Goal: Obtain resource: Download file/media

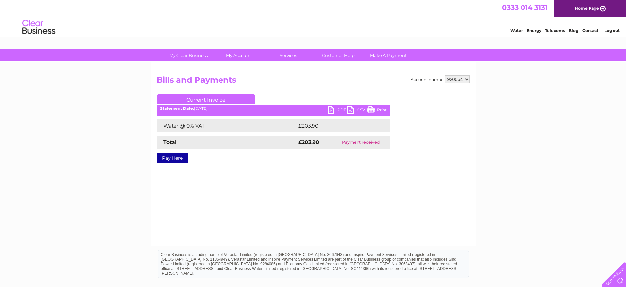
select select "433133"
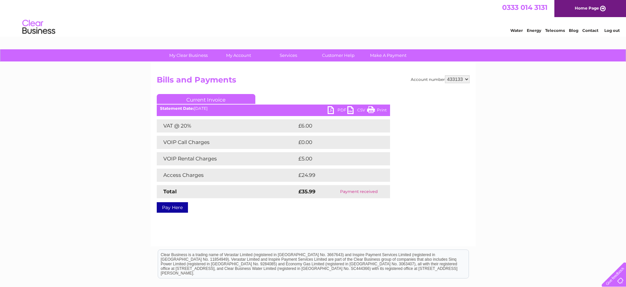
click at [331, 111] on link "PDF" at bounding box center [338, 111] width 20 height 10
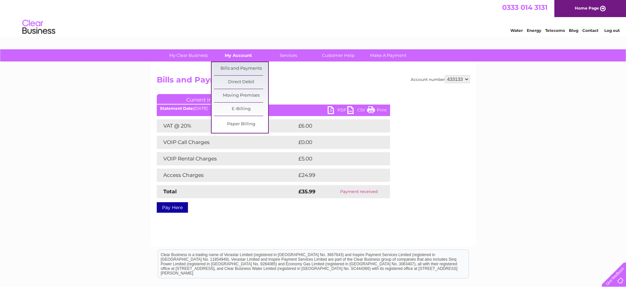
click at [241, 55] on link "My Account" at bounding box center [238, 55] width 54 height 12
click at [235, 69] on link "Bills and Payments" at bounding box center [241, 68] width 54 height 13
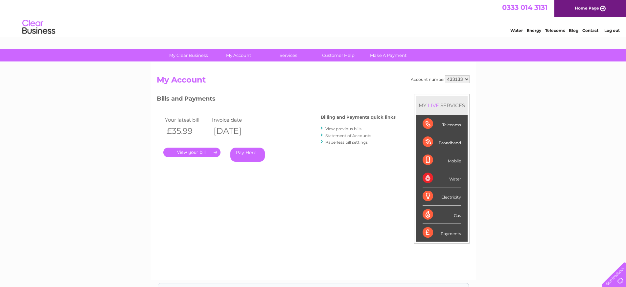
click at [341, 128] on link "View previous bills" at bounding box center [343, 128] width 36 height 5
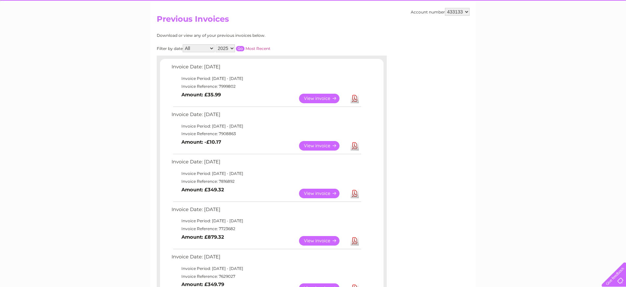
scroll to position [72, 0]
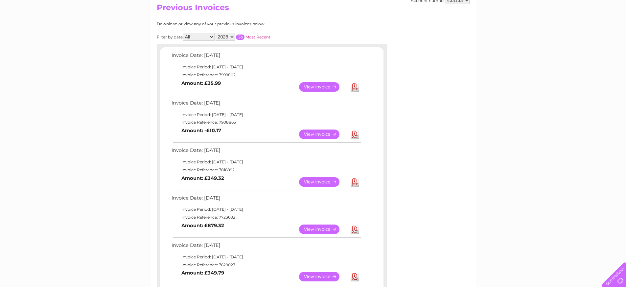
click at [314, 226] on link "View" at bounding box center [323, 230] width 48 height 10
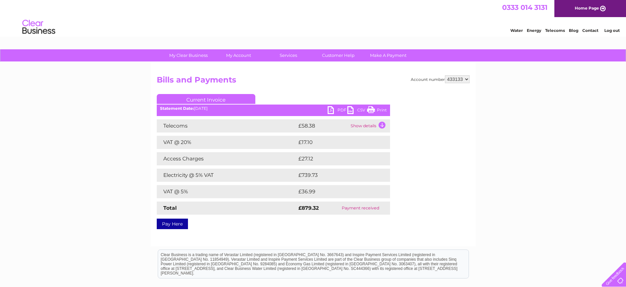
click at [332, 111] on link "PDF" at bounding box center [338, 111] width 20 height 10
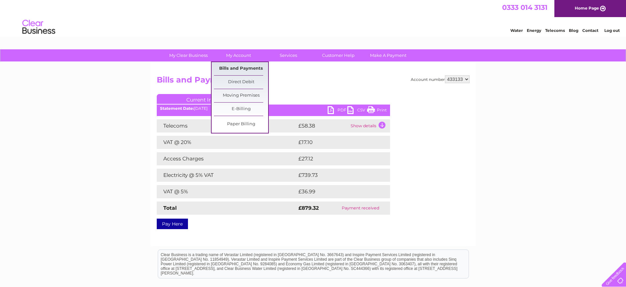
click at [235, 68] on link "Bills and Payments" at bounding box center [241, 68] width 54 height 13
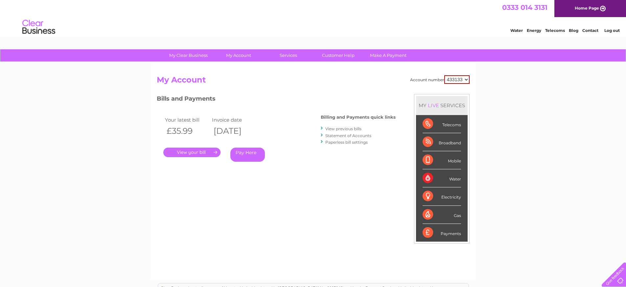
click at [344, 127] on link "View previous bills" at bounding box center [343, 128] width 36 height 5
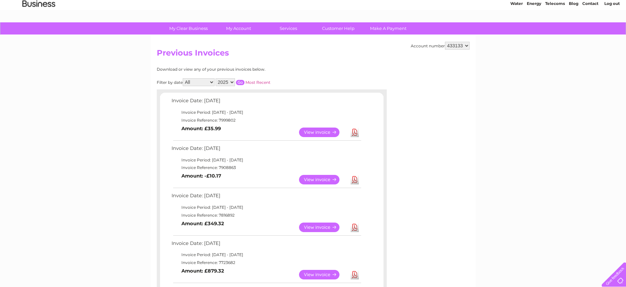
scroll to position [26, 0]
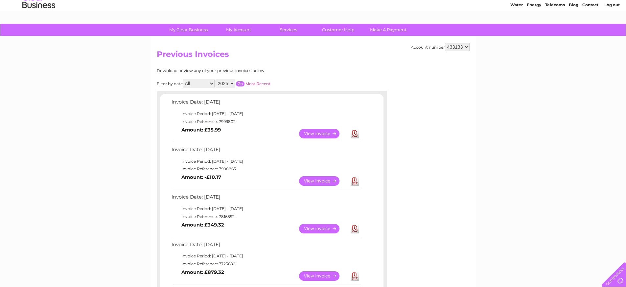
click at [320, 131] on link "View" at bounding box center [323, 134] width 48 height 10
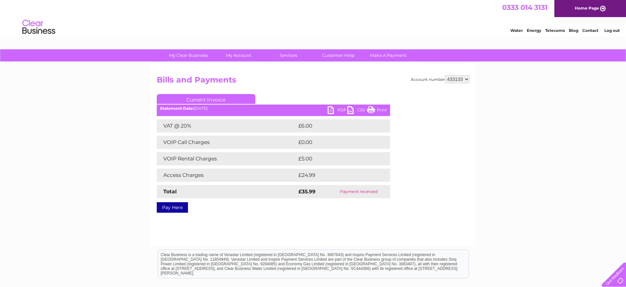
click at [534, 183] on div "My Clear Business Login Details My Details My Preferences Link Account My Accou…" at bounding box center [313, 203] width 626 height 309
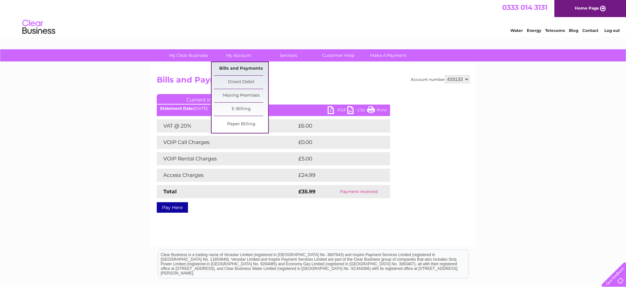
click at [237, 67] on link "Bills and Payments" at bounding box center [241, 68] width 54 height 13
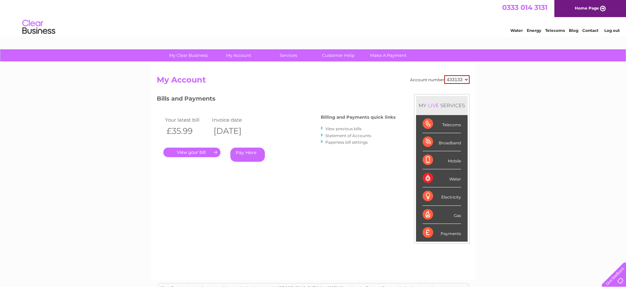
click at [340, 134] on link "Statement of Accounts" at bounding box center [348, 135] width 46 height 5
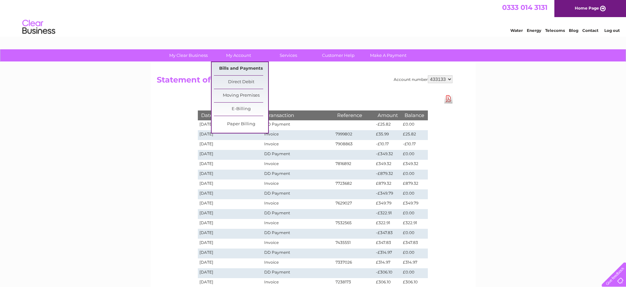
click at [233, 69] on link "Bills and Payments" at bounding box center [241, 68] width 54 height 13
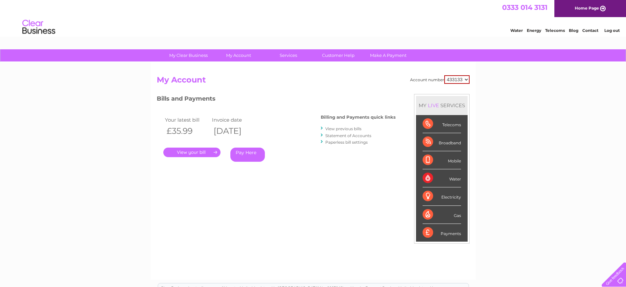
click at [342, 134] on link "Statement of Accounts" at bounding box center [348, 135] width 46 height 5
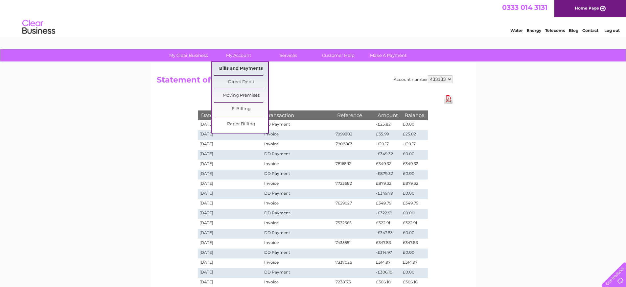
click at [231, 68] on link "Bills and Payments" at bounding box center [241, 68] width 54 height 13
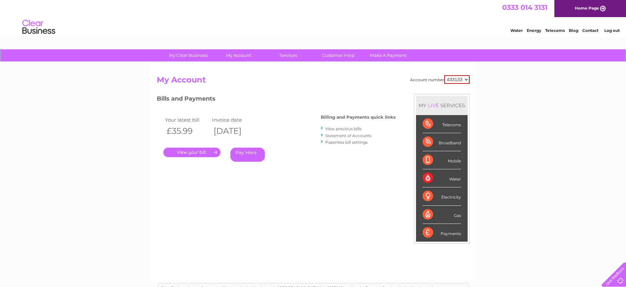
click at [336, 128] on link "View previous bills" at bounding box center [343, 128] width 36 height 5
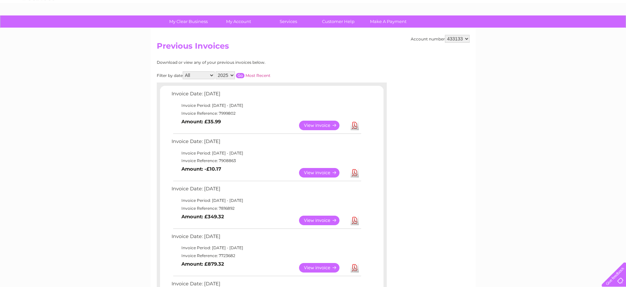
scroll to position [43, 0]
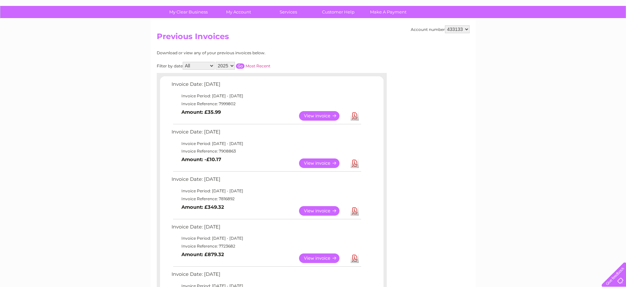
click at [316, 162] on link "View" at bounding box center [323, 163] width 48 height 10
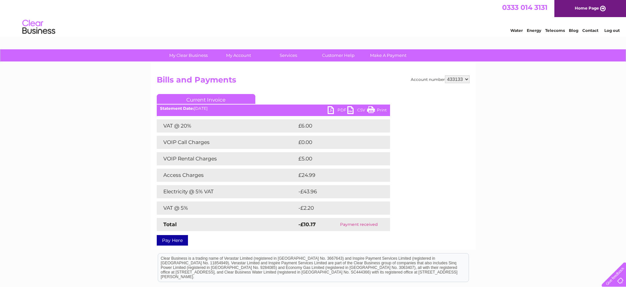
click at [330, 111] on link "PDF" at bounding box center [338, 111] width 20 height 10
click at [331, 110] on link "PDF" at bounding box center [338, 111] width 20 height 10
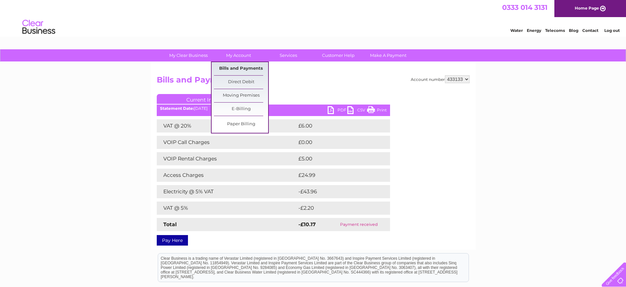
click at [237, 70] on link "Bills and Payments" at bounding box center [241, 68] width 54 height 13
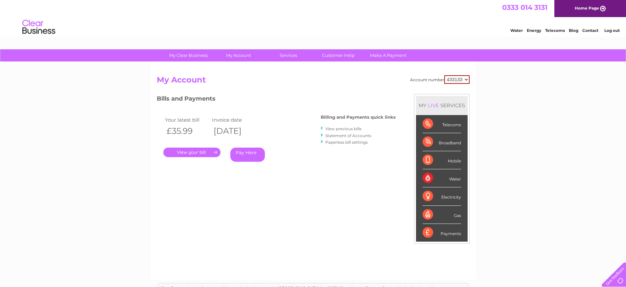
click at [344, 134] on link "Statement of Accounts" at bounding box center [348, 135] width 46 height 5
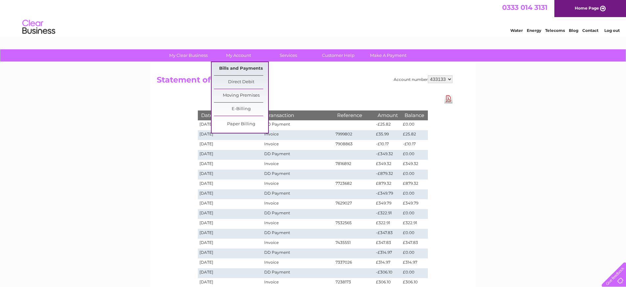
click at [240, 67] on link "Bills and Payments" at bounding box center [241, 68] width 54 height 13
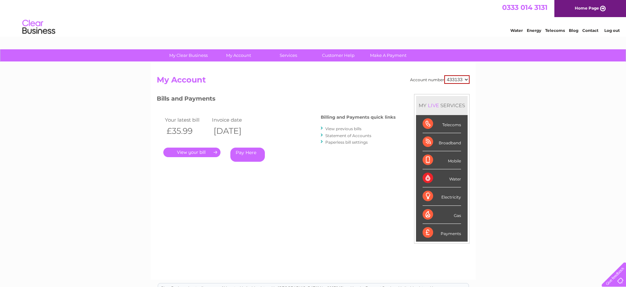
click at [339, 134] on link "Statement of Accounts" at bounding box center [348, 135] width 46 height 5
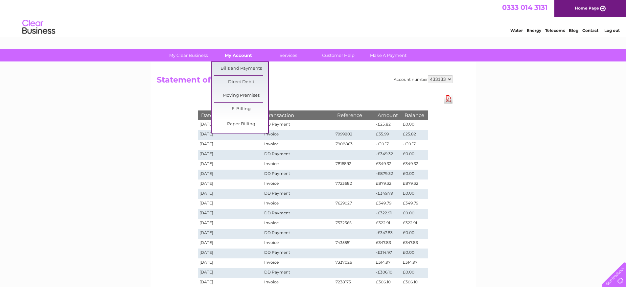
click at [239, 55] on link "My Account" at bounding box center [238, 55] width 54 height 12
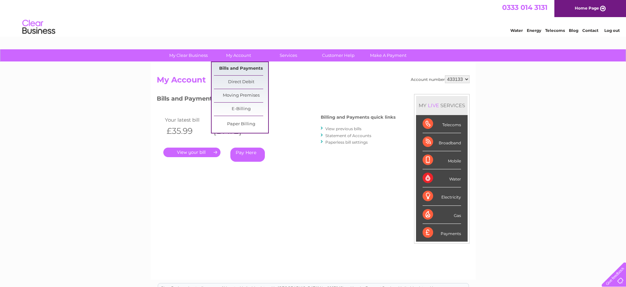
click at [239, 67] on link "Bills and Payments" at bounding box center [241, 68] width 54 height 13
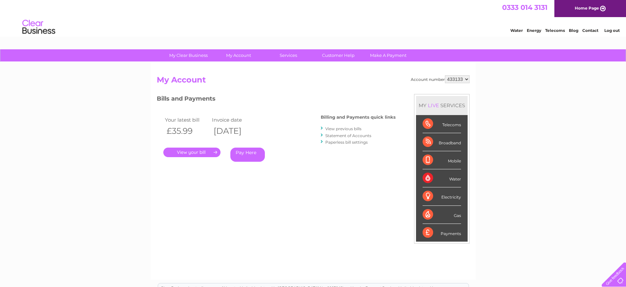
click at [342, 128] on link "View previous bills" at bounding box center [343, 128] width 36 height 5
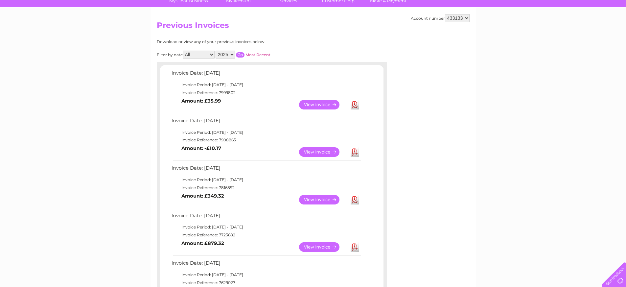
scroll to position [98, 0]
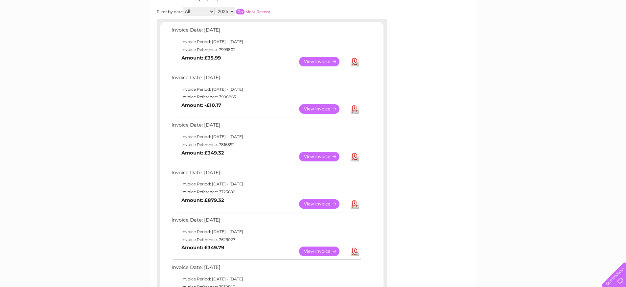
click at [320, 201] on link "View" at bounding box center [323, 204] width 48 height 10
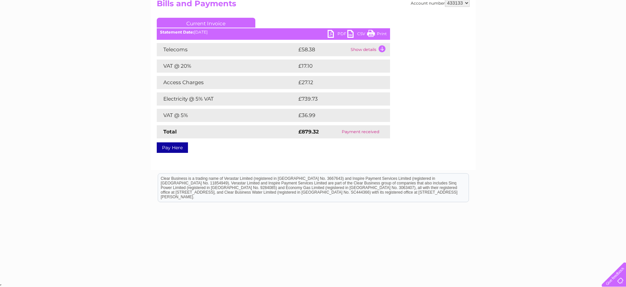
scroll to position [21, 0]
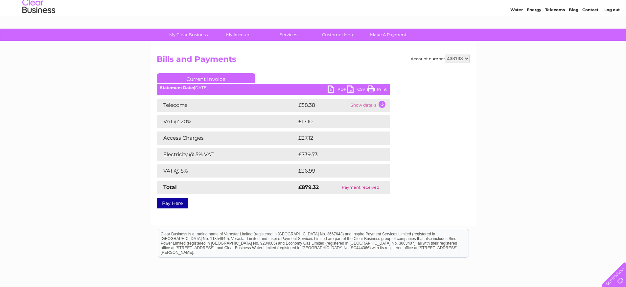
click at [331, 88] on link "PDF" at bounding box center [338, 90] width 20 height 10
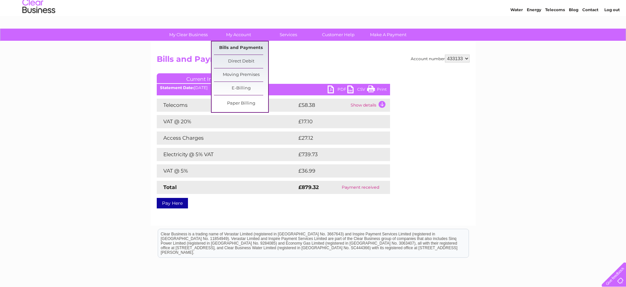
click at [236, 46] on link "Bills and Payments" at bounding box center [241, 47] width 54 height 13
click at [234, 48] on link "Bills and Payments" at bounding box center [241, 47] width 54 height 13
click at [239, 46] on link "Bills and Payments" at bounding box center [241, 47] width 54 height 13
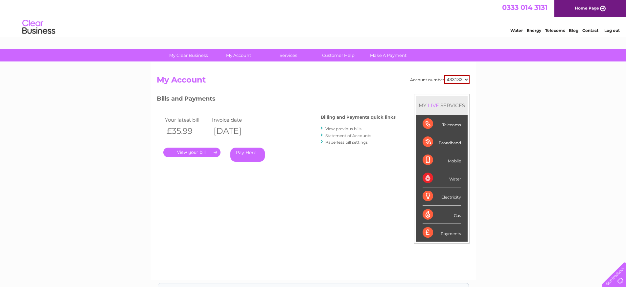
click at [334, 129] on link "View previous bills" at bounding box center [343, 128] width 36 height 5
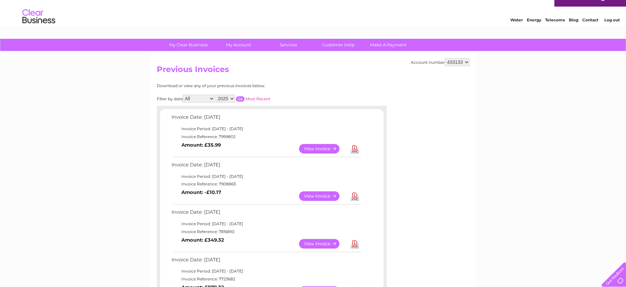
scroll to position [36, 0]
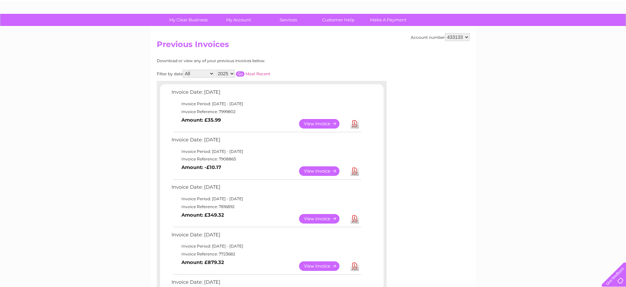
click at [319, 169] on link "View" at bounding box center [323, 171] width 48 height 10
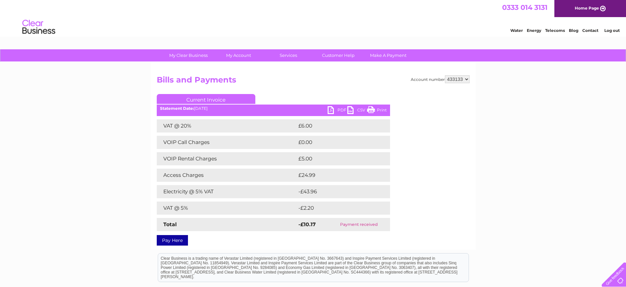
click at [333, 108] on link "PDF" at bounding box center [338, 111] width 20 height 10
click at [332, 109] on link "PDF" at bounding box center [338, 111] width 20 height 10
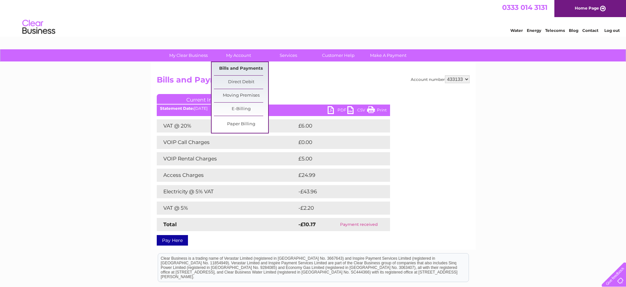
click at [238, 67] on link "Bills and Payments" at bounding box center [241, 68] width 54 height 13
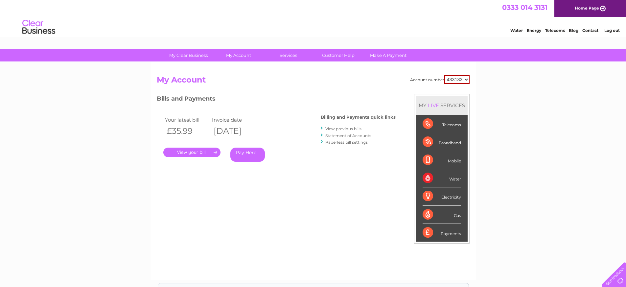
click at [342, 135] on link "Statement of Accounts" at bounding box center [348, 135] width 46 height 5
